Goal: Task Accomplishment & Management: Manage account settings

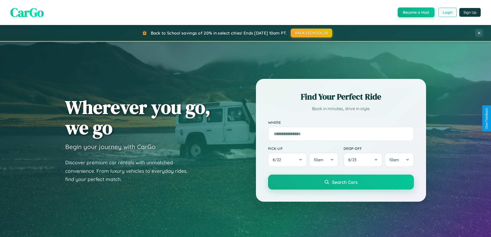
click at [447, 12] on button "Login" at bounding box center [447, 12] width 18 height 9
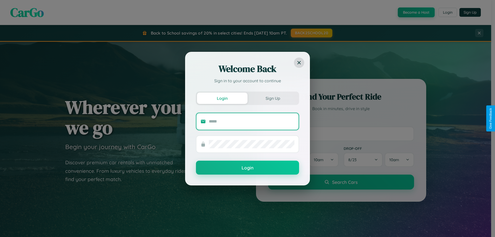
click at [251, 121] on input "text" at bounding box center [252, 121] width 86 height 8
type input "**********"
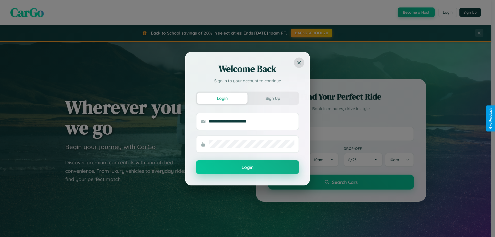
click at [247, 167] on button "Login" at bounding box center [247, 167] width 103 height 14
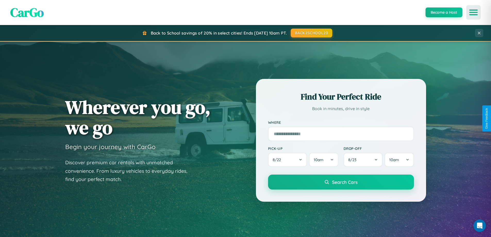
click at [473, 12] on icon "Open menu" at bounding box center [473, 12] width 7 height 5
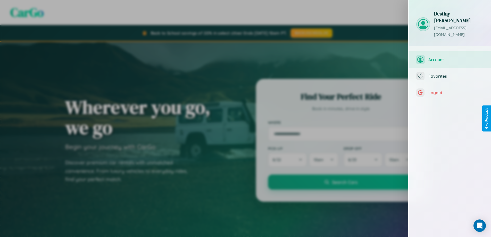
click at [450, 57] on span "Account" at bounding box center [455, 59] width 55 height 5
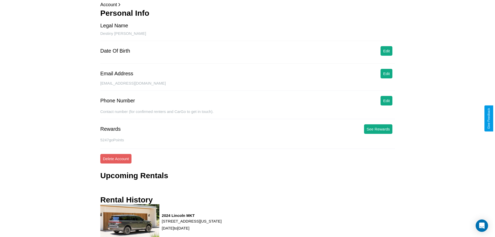
scroll to position [51, 0]
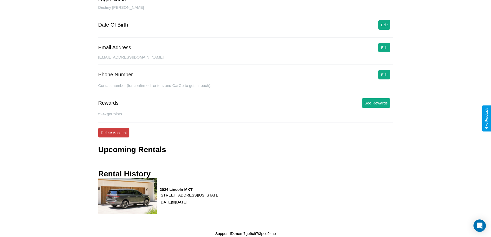
click at [114, 132] on button "Delete Account" at bounding box center [113, 133] width 31 height 10
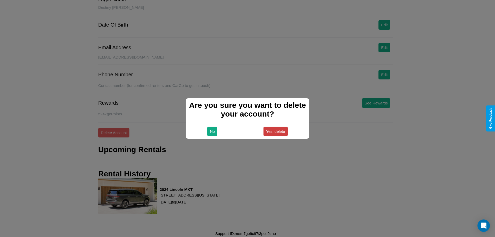
click at [275, 131] on button "Yes, delete" at bounding box center [275, 131] width 24 height 10
